Goal: Ask a question: Seek information or help from site administrators or community

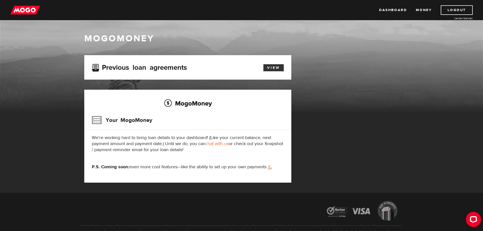
click at [280, 69] on link "View" at bounding box center [273, 67] width 20 height 7
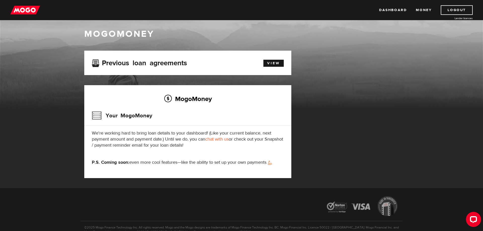
scroll to position [4, 0]
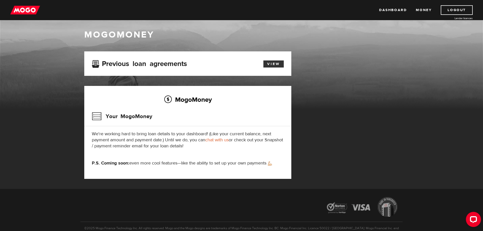
click at [276, 62] on link "View" at bounding box center [273, 63] width 20 height 7
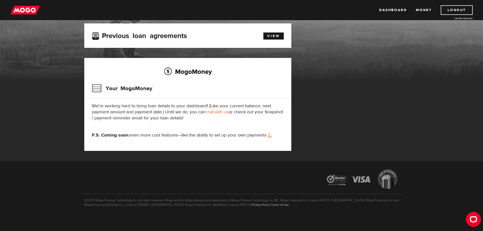
scroll to position [32, 0]
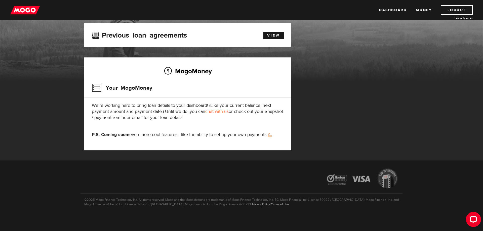
click at [217, 112] on link "chat with us" at bounding box center [216, 111] width 23 height 6
click at [98, 88] on h3 "Your MogoMoney" at bounding box center [122, 87] width 60 height 13
click at [116, 87] on h3 "Your MogoMoney" at bounding box center [122, 87] width 60 height 13
drag, startPoint x: 169, startPoint y: 69, endPoint x: 179, endPoint y: 69, distance: 10.3
click at [179, 69] on h2 "MogoMoney" at bounding box center [188, 71] width 192 height 11
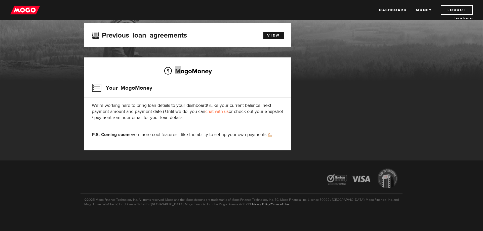
click at [179, 69] on h2 "MogoMoney" at bounding box center [188, 71] width 192 height 11
click at [20, 11] on img at bounding box center [25, 10] width 30 height 10
